Goal: Task Accomplishment & Management: Use online tool/utility

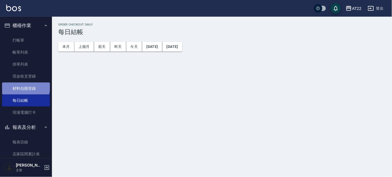
click at [25, 84] on link "材料自購登錄" at bounding box center [26, 88] width 48 height 12
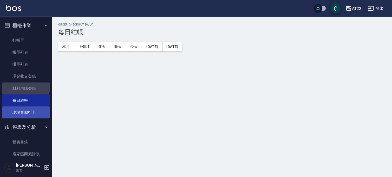
click at [25, 111] on link "現場電腦打卡" at bounding box center [26, 112] width 48 height 12
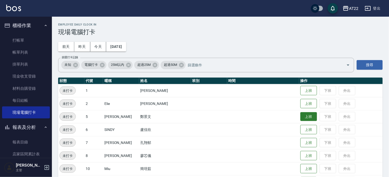
click at [301, 120] on button "上班" at bounding box center [309, 116] width 17 height 9
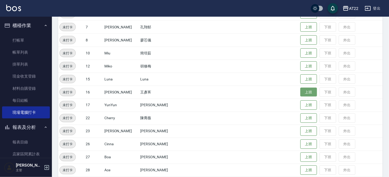
click at [305, 95] on button "上班" at bounding box center [309, 92] width 17 height 9
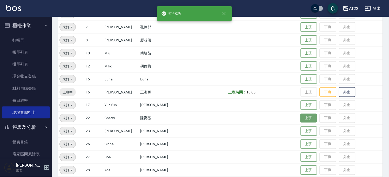
click at [304, 116] on button "上班" at bounding box center [309, 118] width 17 height 9
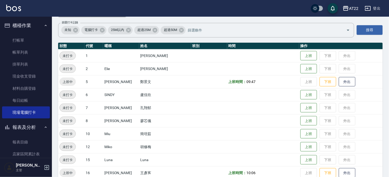
scroll to position [58, 0]
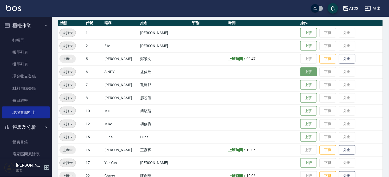
click at [301, 71] on button "上班" at bounding box center [309, 71] width 17 height 9
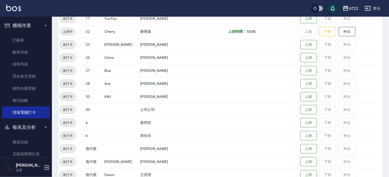
scroll to position [225, 0]
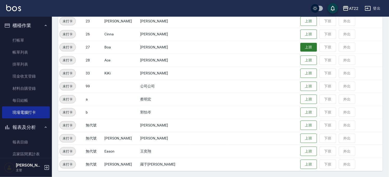
click at [301, 47] on button "上班" at bounding box center [309, 47] width 17 height 9
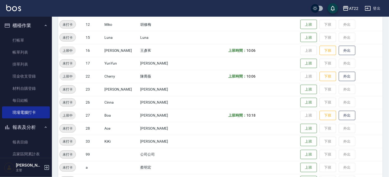
scroll to position [81, 0]
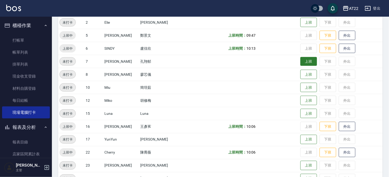
click at [301, 63] on button "上班" at bounding box center [309, 61] width 17 height 9
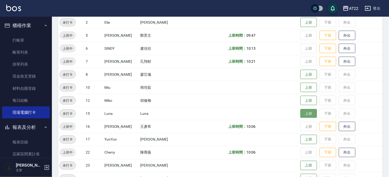
click at [301, 115] on button "上班" at bounding box center [309, 113] width 17 height 9
drag, startPoint x: 389, startPoint y: 62, endPoint x: 390, endPoint y: 70, distance: 8.6
click at [389, 70] on html "AT22 登出 櫃檯作業 打帳單 帳單列表 掛單列表 現金收支登錄 材料自購登錄 每日結帳 現場電腦打卡 報表及分析 報表目錄 店家區間累計表 店家日報表 店…" at bounding box center [194, 120] width 389 height 402
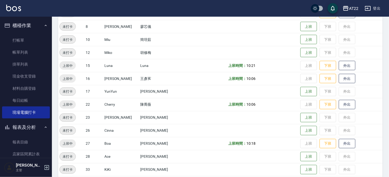
scroll to position [152, 0]
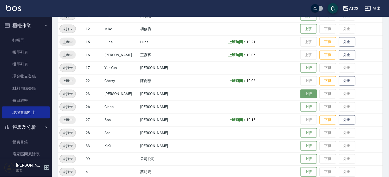
click at [301, 91] on button "上班" at bounding box center [309, 93] width 17 height 9
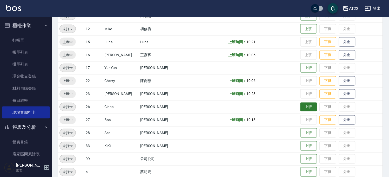
click at [305, 109] on button "上班" at bounding box center [309, 106] width 17 height 9
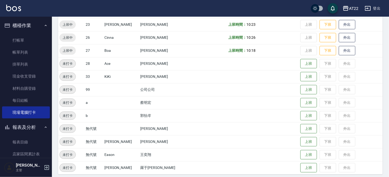
scroll to position [225, 0]
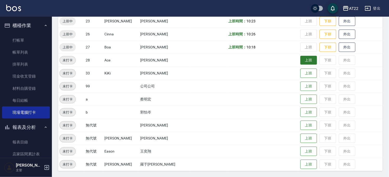
click at [301, 62] on button "上班" at bounding box center [309, 60] width 17 height 9
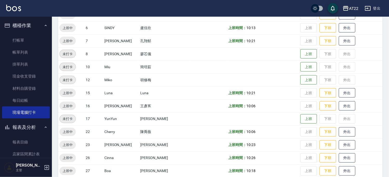
scroll to position [92, 0]
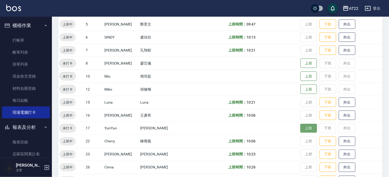
click at [301, 129] on button "上班" at bounding box center [309, 128] width 17 height 9
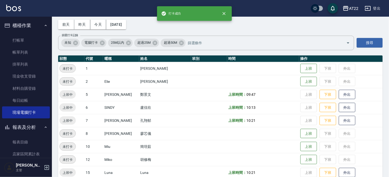
scroll to position [0, 0]
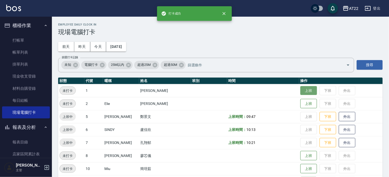
click at [301, 91] on button "上班" at bounding box center [309, 90] width 17 height 9
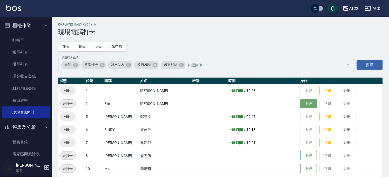
click at [305, 105] on button "上班" at bounding box center [309, 103] width 17 height 9
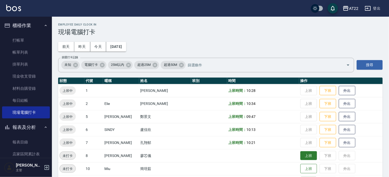
click at [301, 156] on button "上班" at bounding box center [309, 155] width 17 height 9
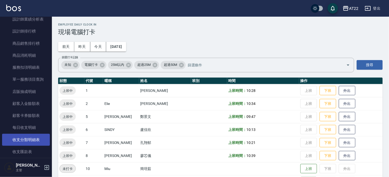
scroll to position [316, 0]
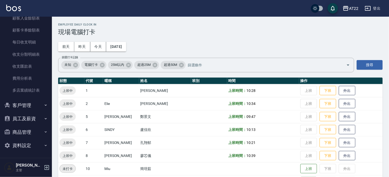
click at [28, 104] on button "客戶管理" at bounding box center [26, 105] width 48 height 14
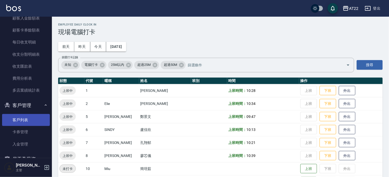
click at [26, 120] on link "客戶列表" at bounding box center [26, 120] width 48 height 12
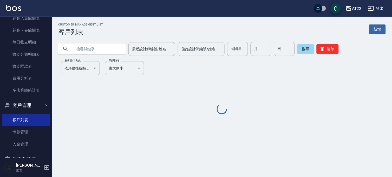
click at [97, 43] on input "text" at bounding box center [97, 49] width 49 height 14
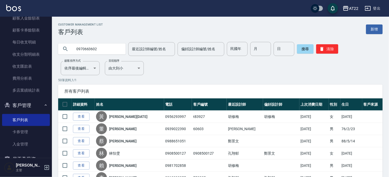
type input "0970663602"
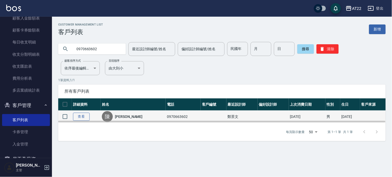
click at [82, 115] on link "查看" at bounding box center [81, 116] width 17 height 8
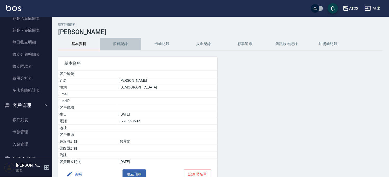
click at [123, 42] on button "消費記錄" at bounding box center [121, 44] width 42 height 12
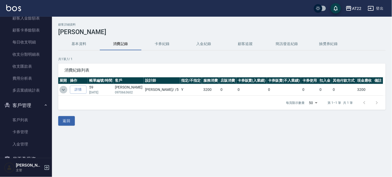
click at [61, 88] on icon "expand row" at bounding box center [63, 89] width 6 height 6
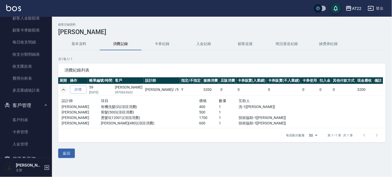
click at [75, 42] on button "基本資料" at bounding box center [79, 44] width 42 height 12
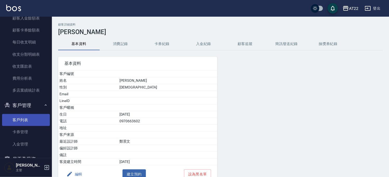
click at [33, 116] on link "客戶列表" at bounding box center [26, 120] width 48 height 12
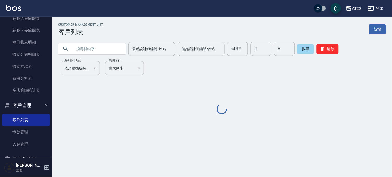
click at [93, 49] on input "text" at bounding box center [97, 49] width 49 height 14
paste input "0976006129"
type input "0976006129"
click at [305, 46] on button "搜尋" at bounding box center [305, 48] width 17 height 9
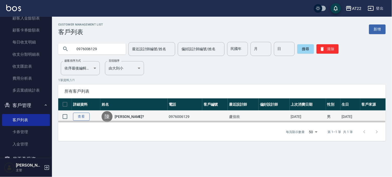
click at [85, 114] on link "查看" at bounding box center [81, 116] width 17 height 8
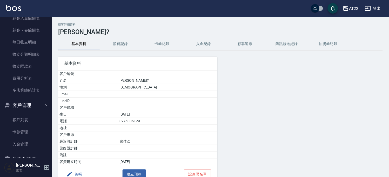
click at [128, 42] on button "消費記錄" at bounding box center [121, 44] width 42 height 12
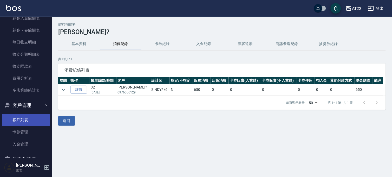
click at [25, 120] on link "客戶列表" at bounding box center [26, 120] width 48 height 12
